Goal: Check status: Check status

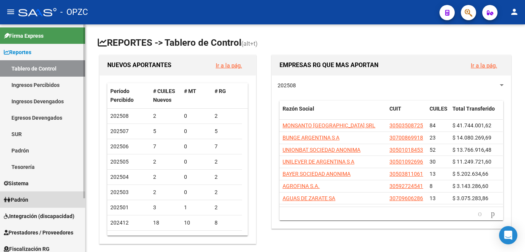
click at [28, 204] on span "Padrón" at bounding box center [16, 200] width 24 height 8
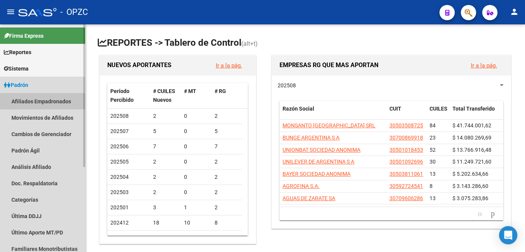
click at [29, 99] on link "Afiliados Empadronados" at bounding box center [42, 101] width 85 height 16
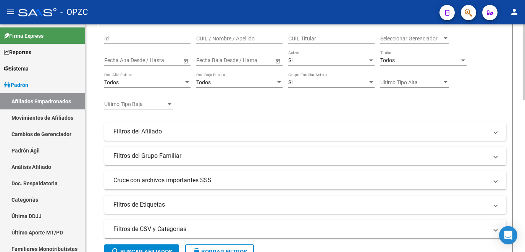
scroll to position [38, 0]
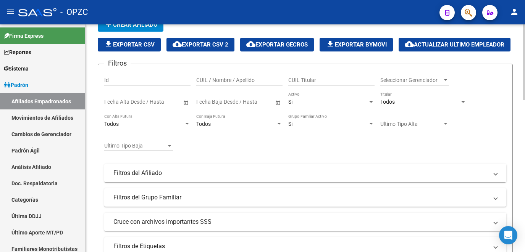
click at [215, 84] on input "CUIL / Nombre / Apellido" at bounding box center [239, 80] width 86 height 6
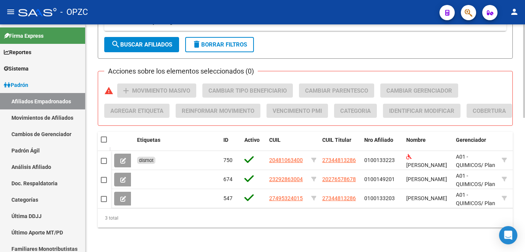
scroll to position [327, 0]
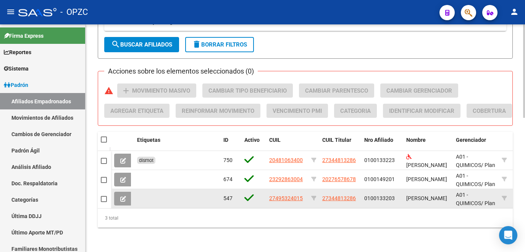
type input "ocampo"
click at [125, 196] on icon at bounding box center [123, 199] width 6 height 6
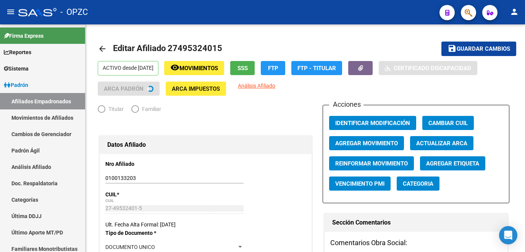
radio input "true"
type input "27-34481328-6"
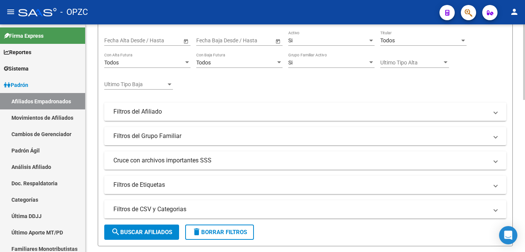
scroll to position [76, 0]
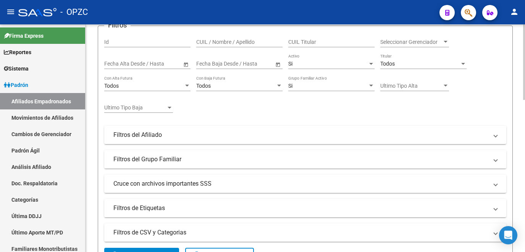
click at [216, 45] on input "CUIL / Nombre / Apellido" at bounding box center [239, 42] width 86 height 6
type input "ocampo"
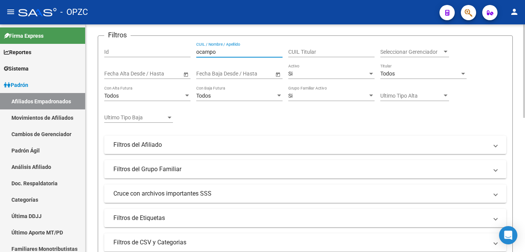
scroll to position [21, 0]
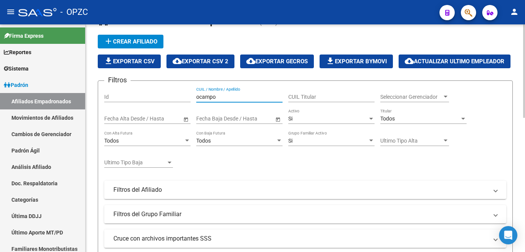
drag, startPoint x: 236, startPoint y: 118, endPoint x: 183, endPoint y: 118, distance: 52.7
click at [183, 118] on div "Filtros Id ocampo CUIL / Nombre / Apellido CUIL Titular Seleccionar Gerenciador…" at bounding box center [305, 180] width 402 height 186
